Goal: Information Seeking & Learning: Learn about a topic

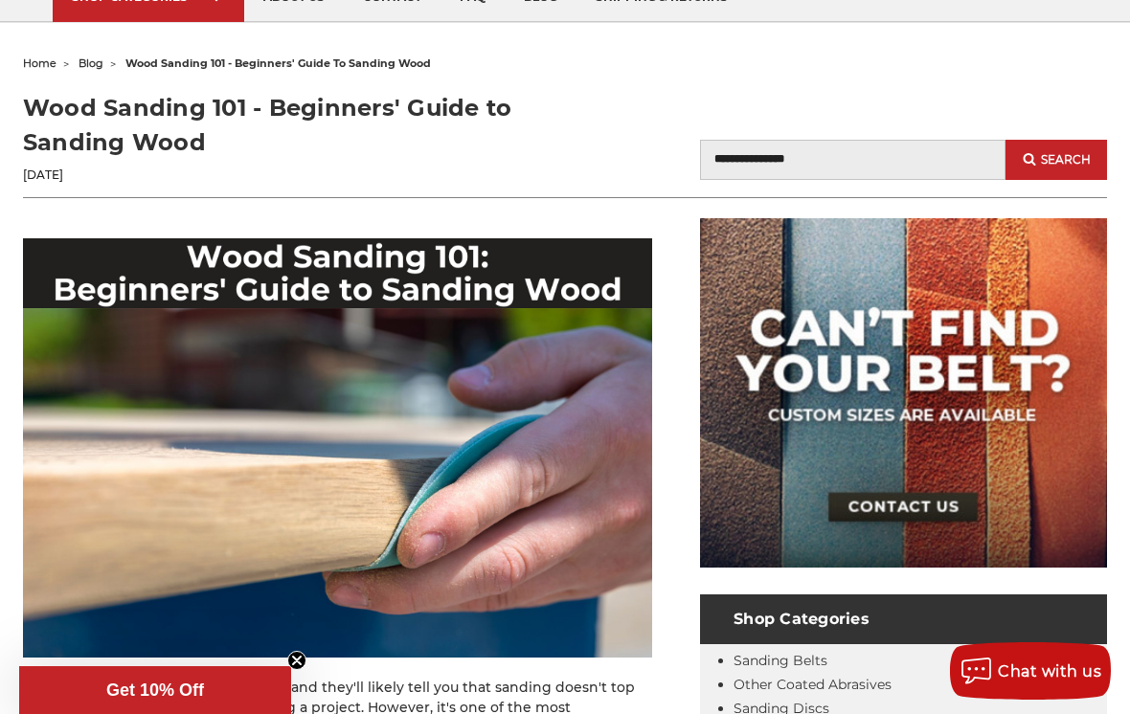
scroll to position [167, 0]
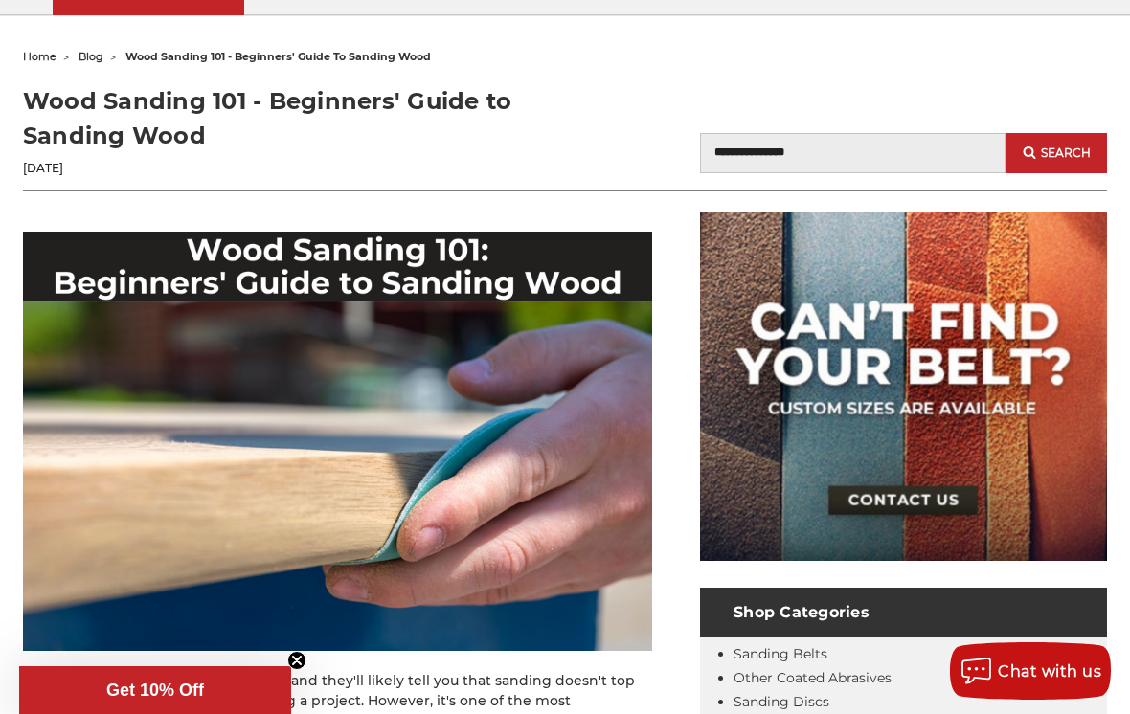
click at [529, 364] on img at bounding box center [337, 441] width 629 height 419
click at [297, 398] on img at bounding box center [337, 441] width 629 height 419
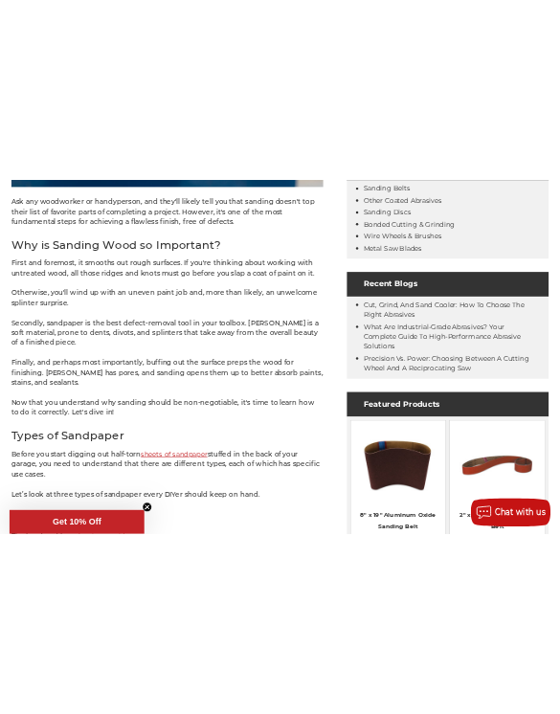
scroll to position [822, 0]
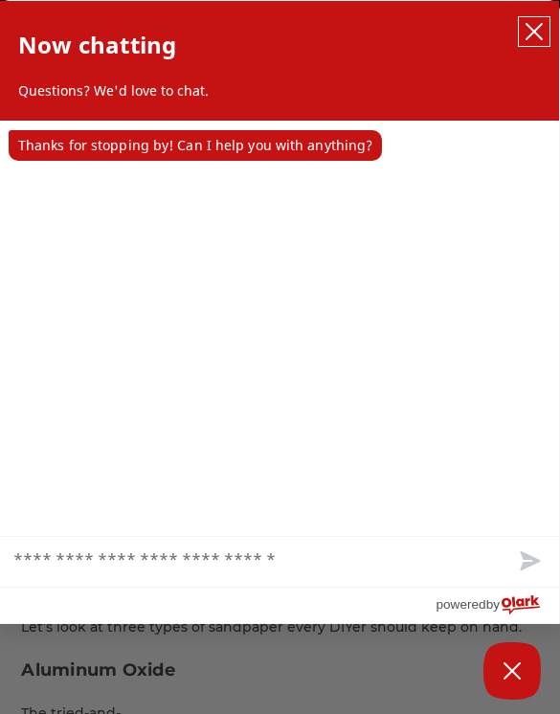
click at [536, 31] on icon "close chatbox" at bounding box center [534, 31] width 15 height 15
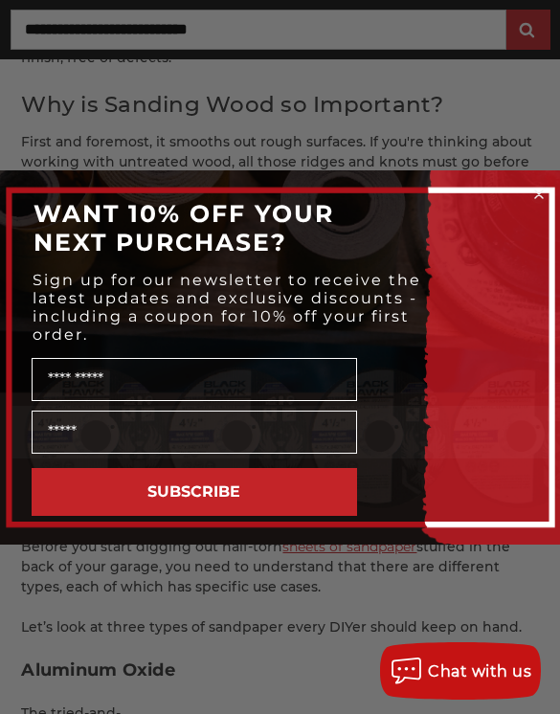
click at [542, 198] on icon "Close dialog" at bounding box center [539, 195] width 8 height 8
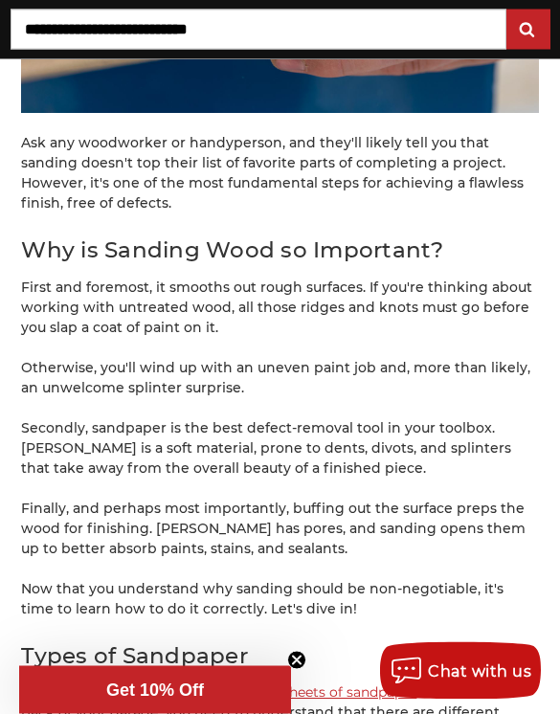
scroll to position [677, 0]
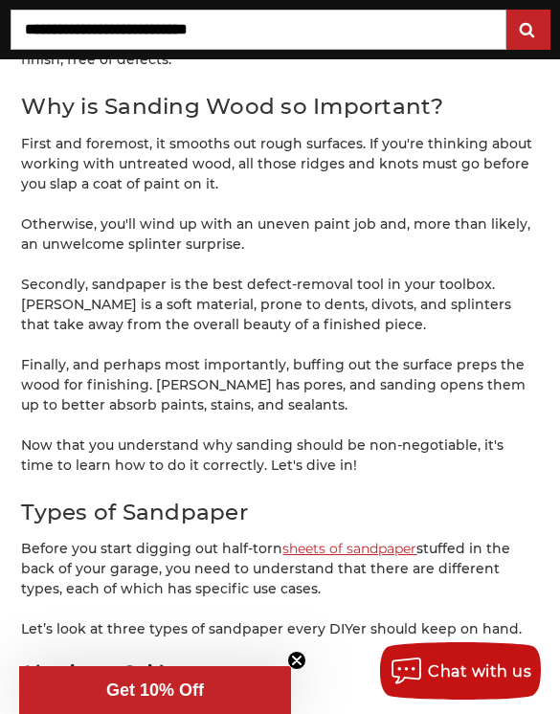
scroll to position [828, 0]
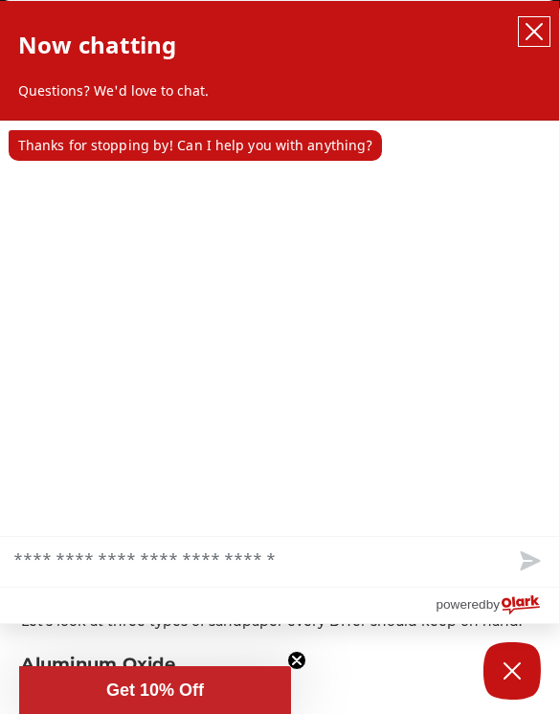
click at [526, 45] on button "close chatbox" at bounding box center [534, 31] width 31 height 29
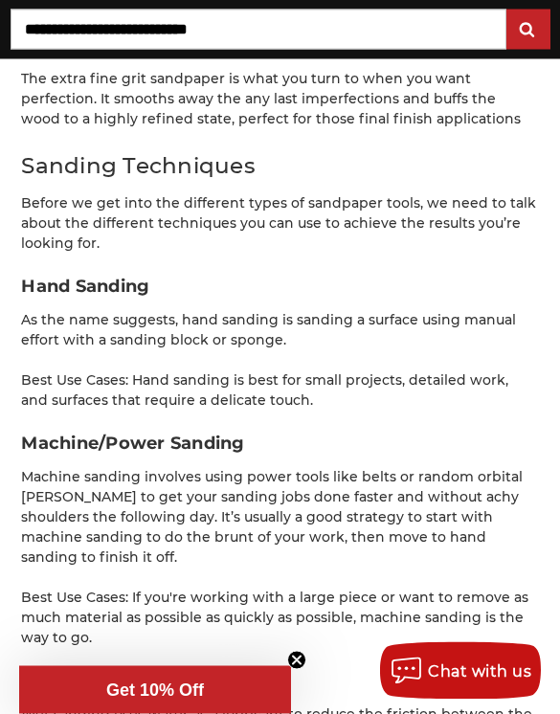
scroll to position [3894, 0]
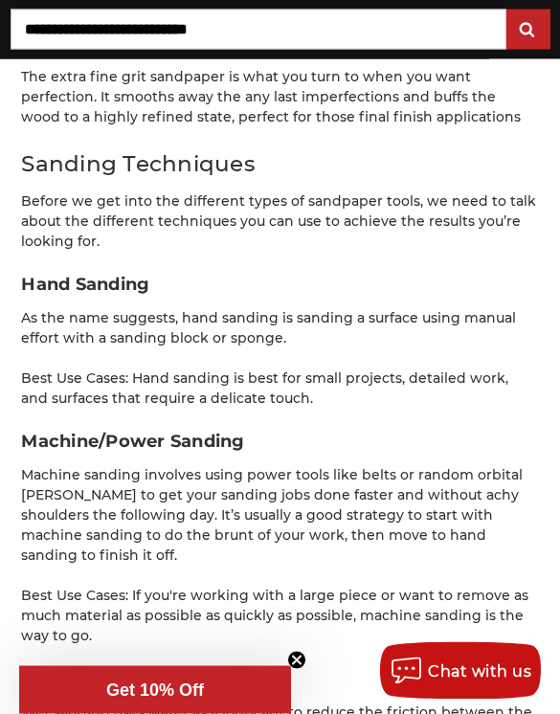
click at [140, 695] on span "Get 10% Off" at bounding box center [155, 690] width 272 height 48
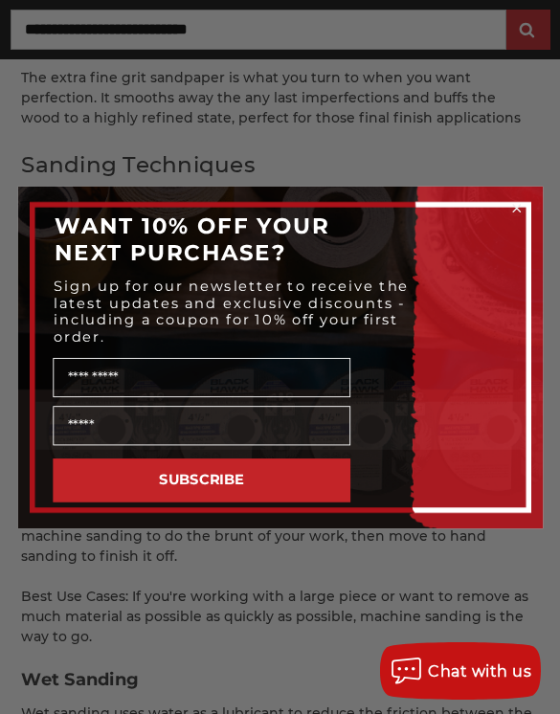
click at [507, 223] on div "WANT 10% OFF YOUR NEXT PURCHASE?" at bounding box center [280, 239] width 490 height 70
click at [510, 215] on circle "Close dialog" at bounding box center [516, 207] width 16 height 16
